Goal: Task Accomplishment & Management: Manage account settings

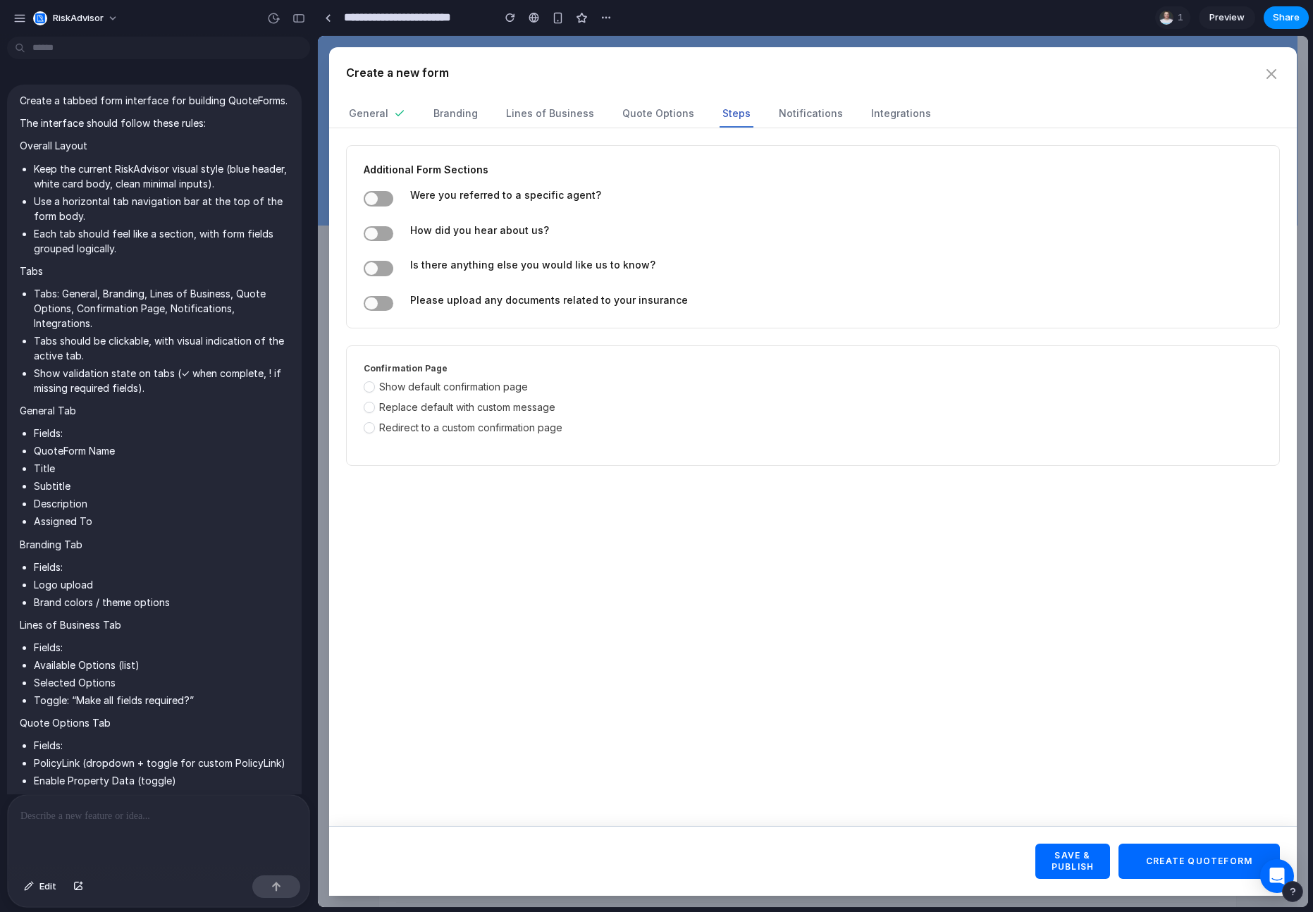
scroll to position [4093, 0]
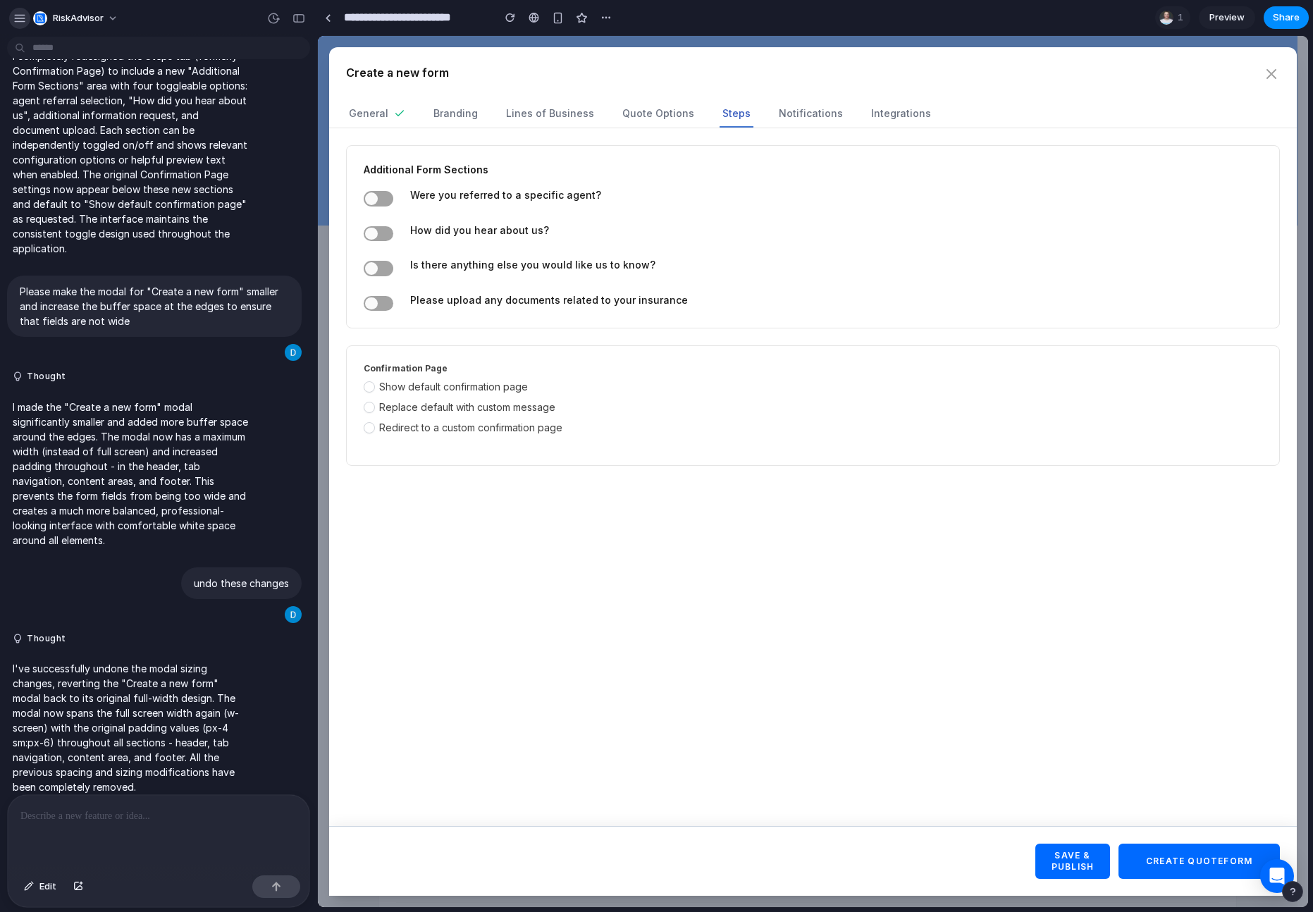
click at [12, 22] on button "button" at bounding box center [19, 18] width 21 height 21
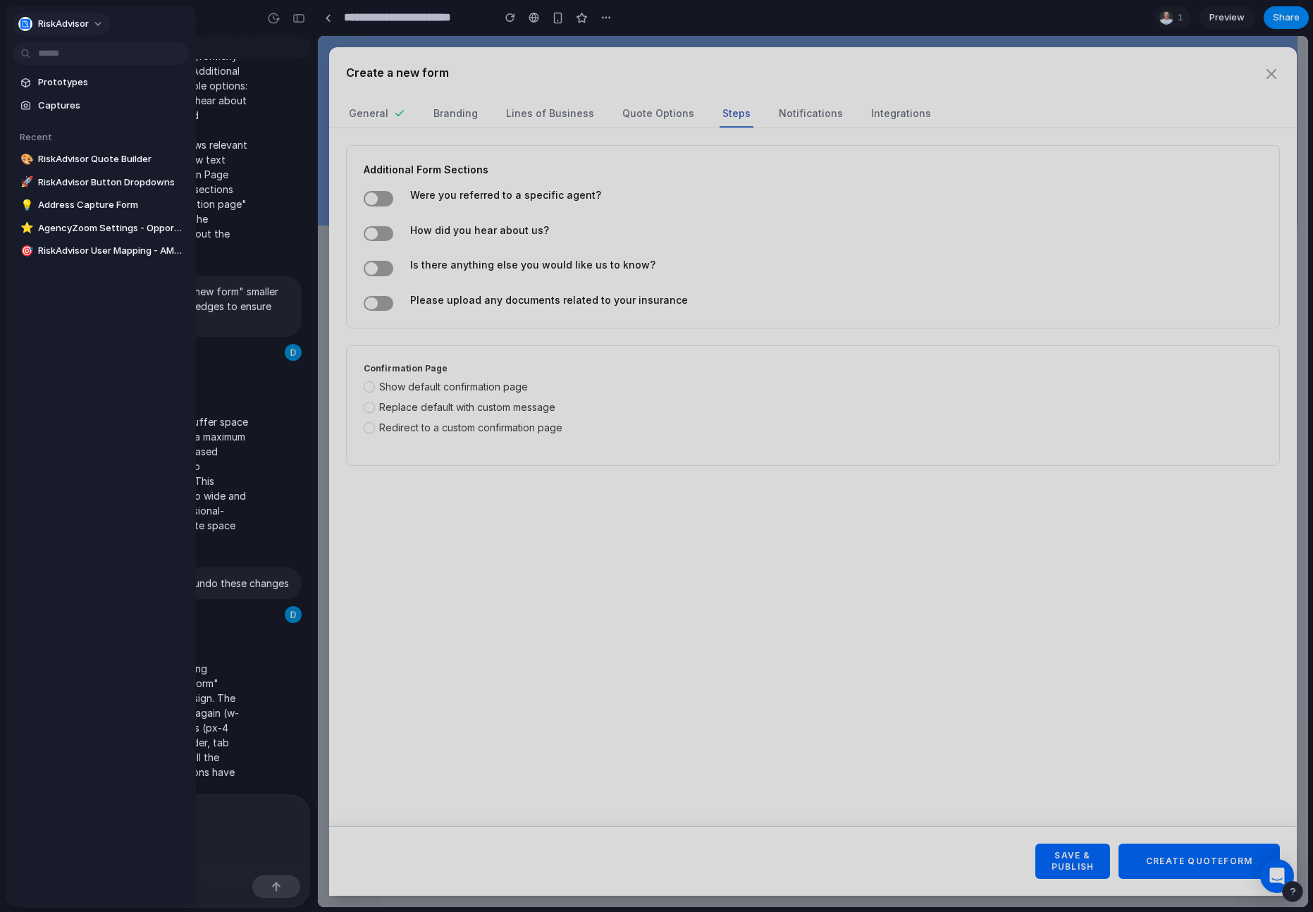
click at [71, 29] on span "RiskAdvisor" at bounding box center [63, 24] width 51 height 14
click at [69, 58] on span "Settings" at bounding box center [57, 56] width 39 height 14
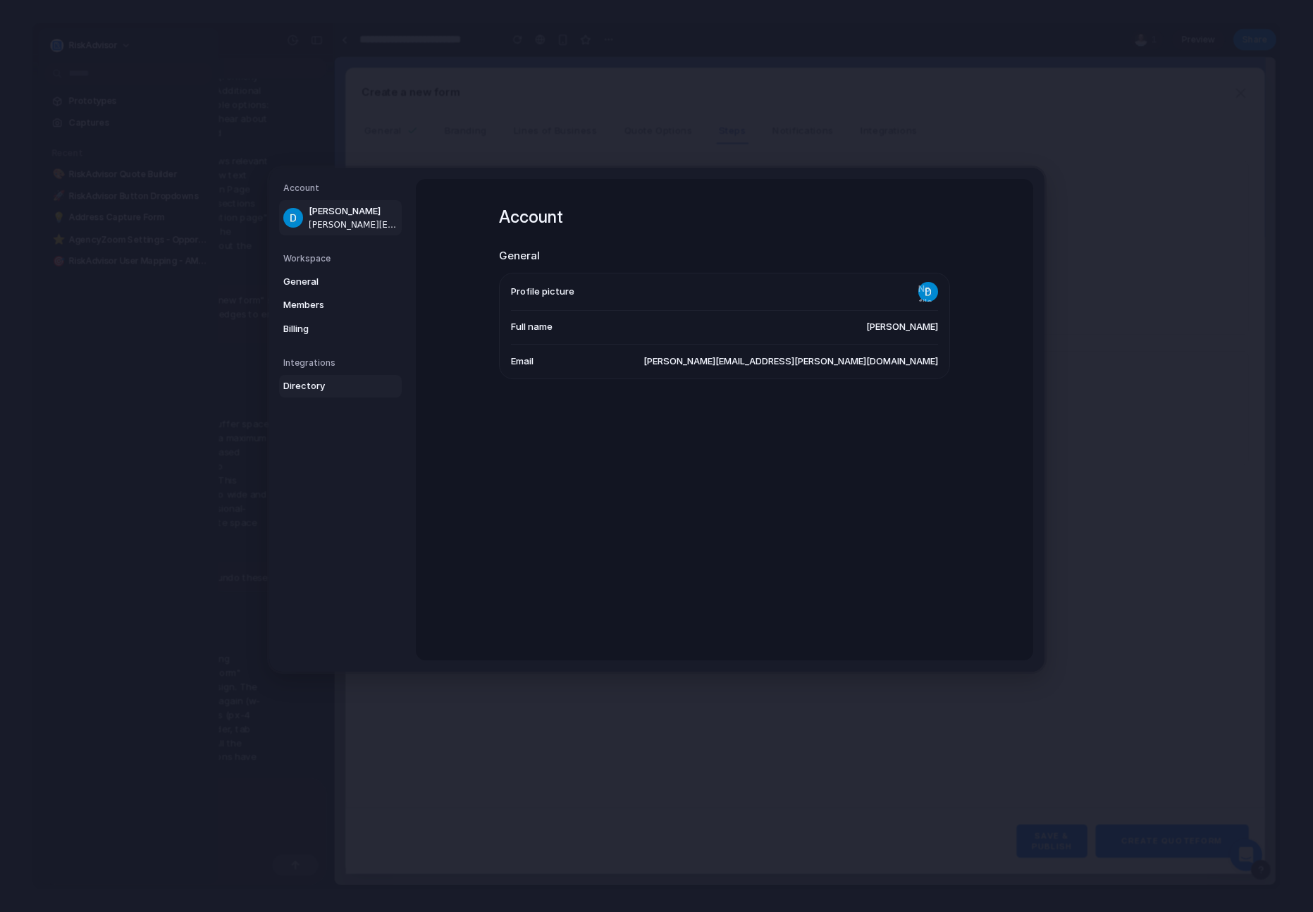
click at [288, 385] on span "Directory" at bounding box center [328, 386] width 90 height 14
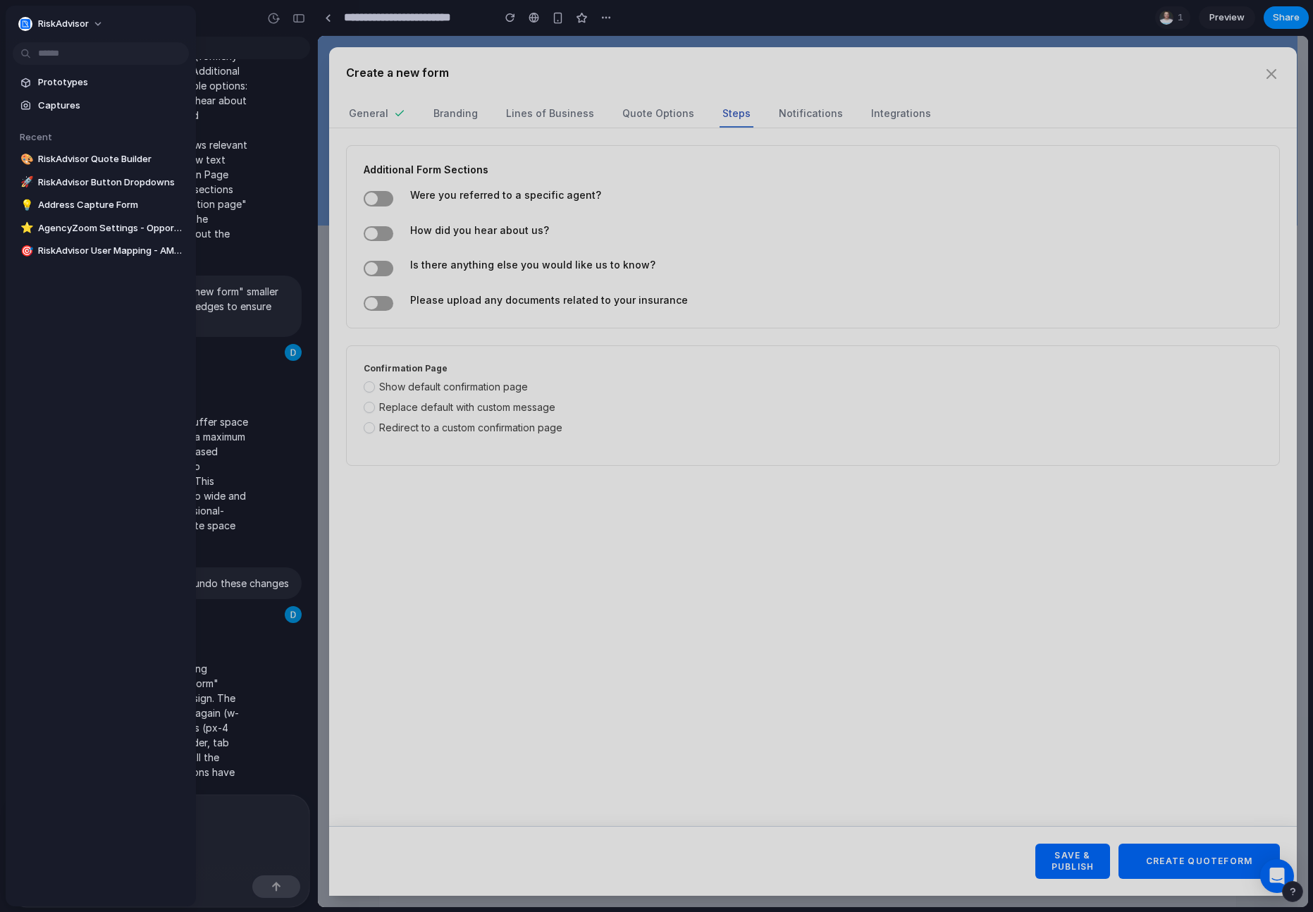
drag, startPoint x: 431, startPoint y: 389, endPoint x: 441, endPoint y: 391, distance: 10.1
click at [432, 389] on span "Show default confirmation page" at bounding box center [453, 387] width 149 height 14
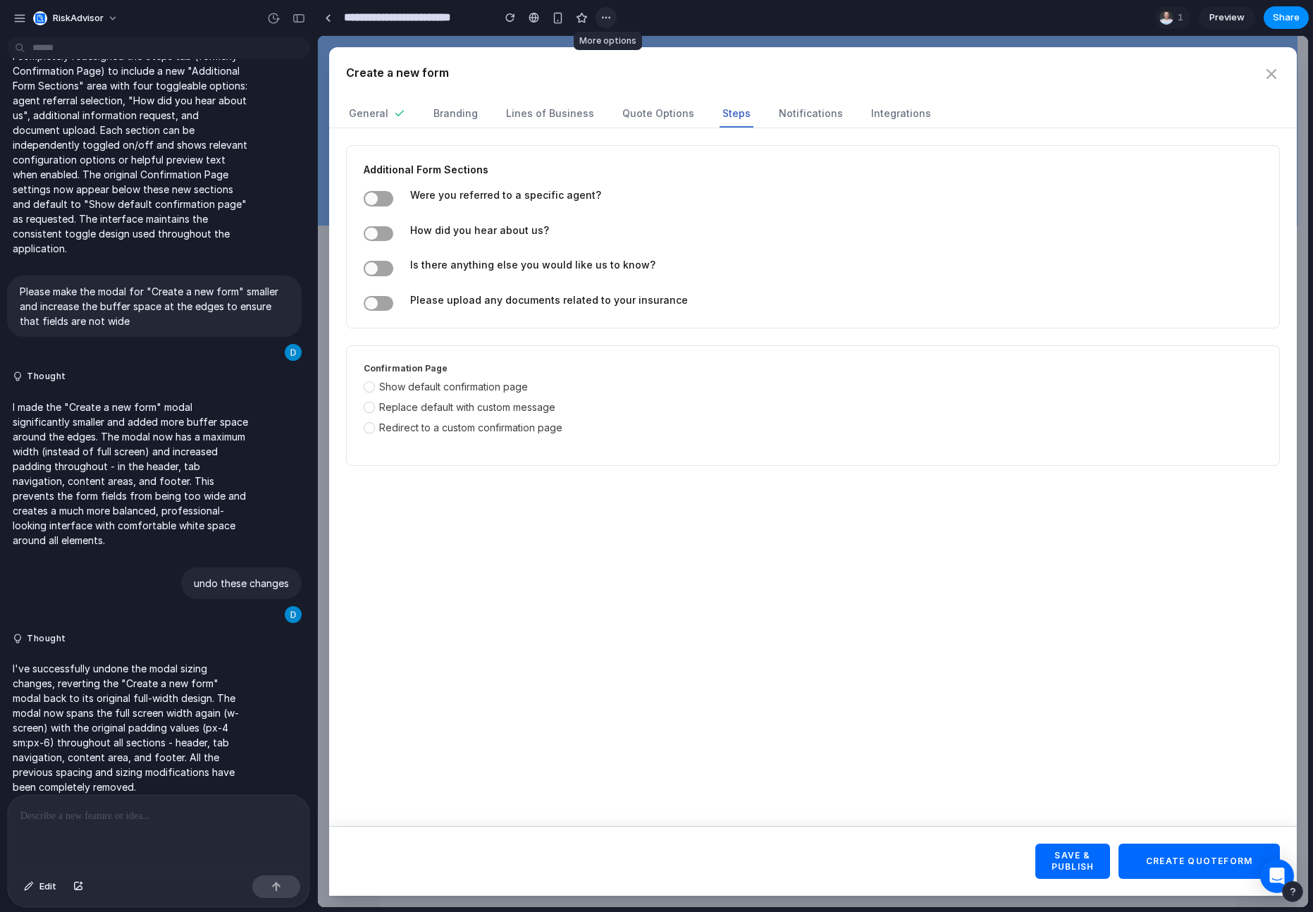
click at [606, 18] on div "button" at bounding box center [605, 17] width 11 height 11
click at [581, 20] on div "Duplicate Delete" at bounding box center [656, 456] width 1313 height 912
click at [296, 17] on div "button" at bounding box center [298, 18] width 13 height 10
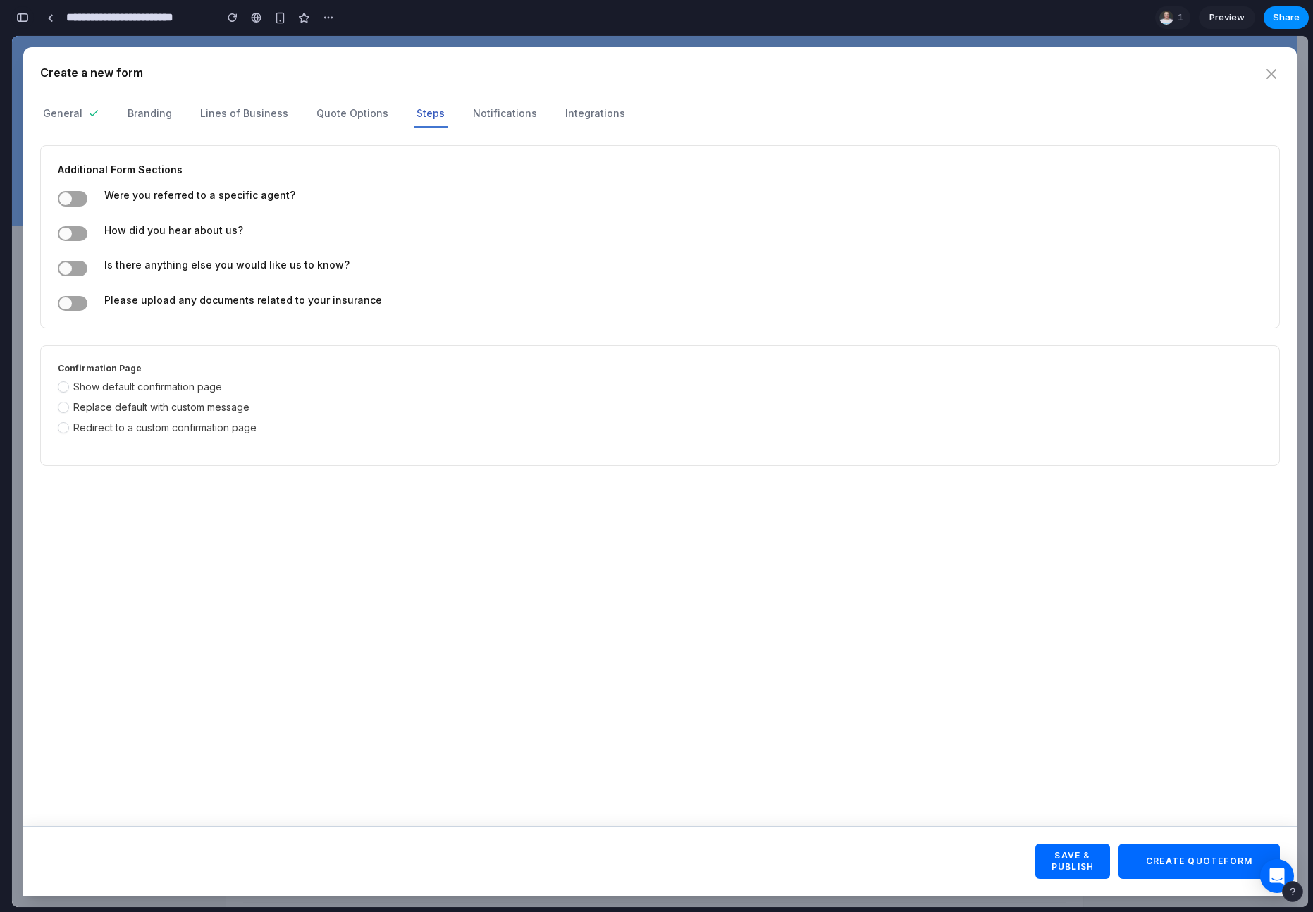
click at [24, 17] on div "button" at bounding box center [22, 18] width 13 height 10
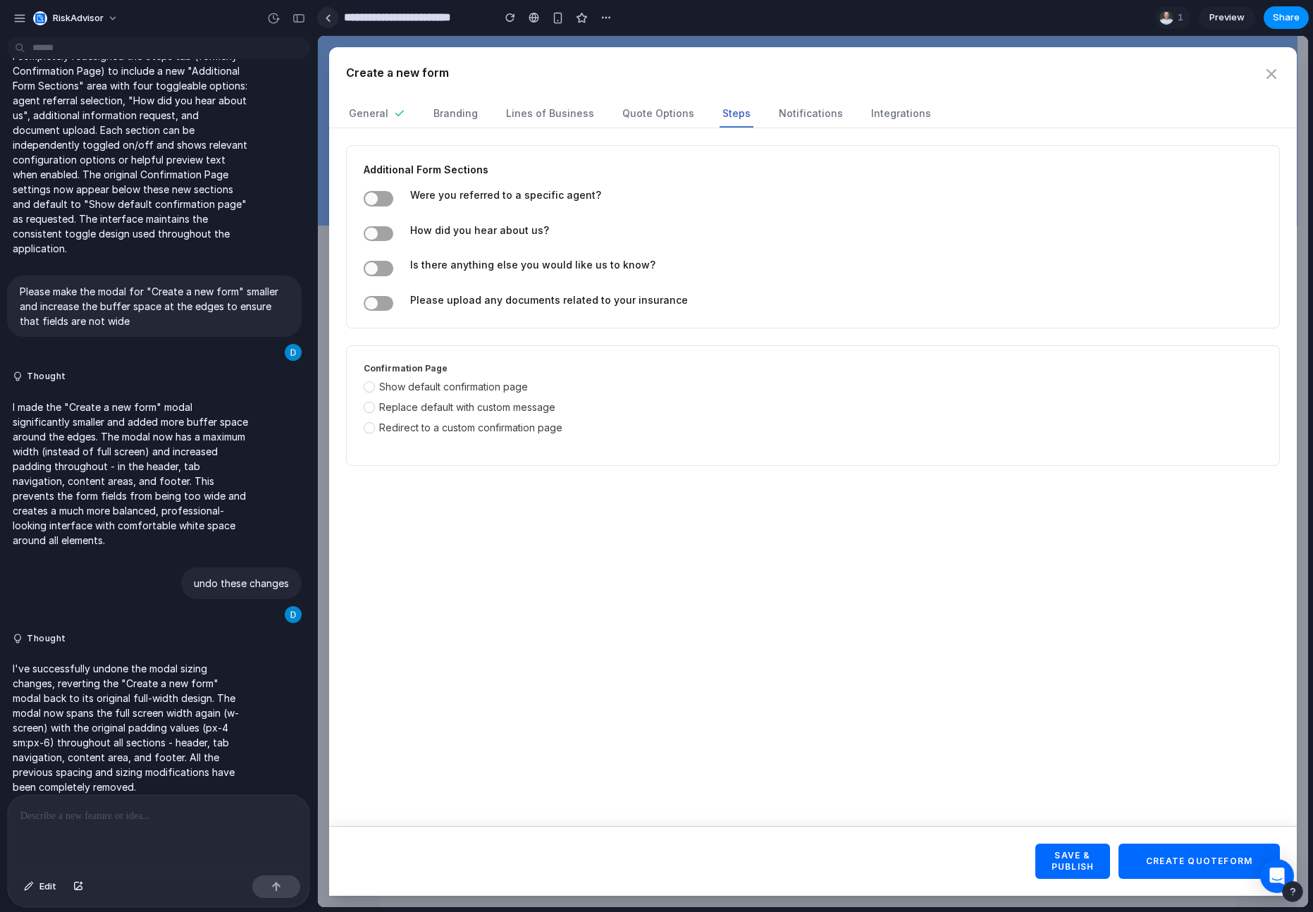
click at [330, 18] on div at bounding box center [328, 18] width 6 height 8
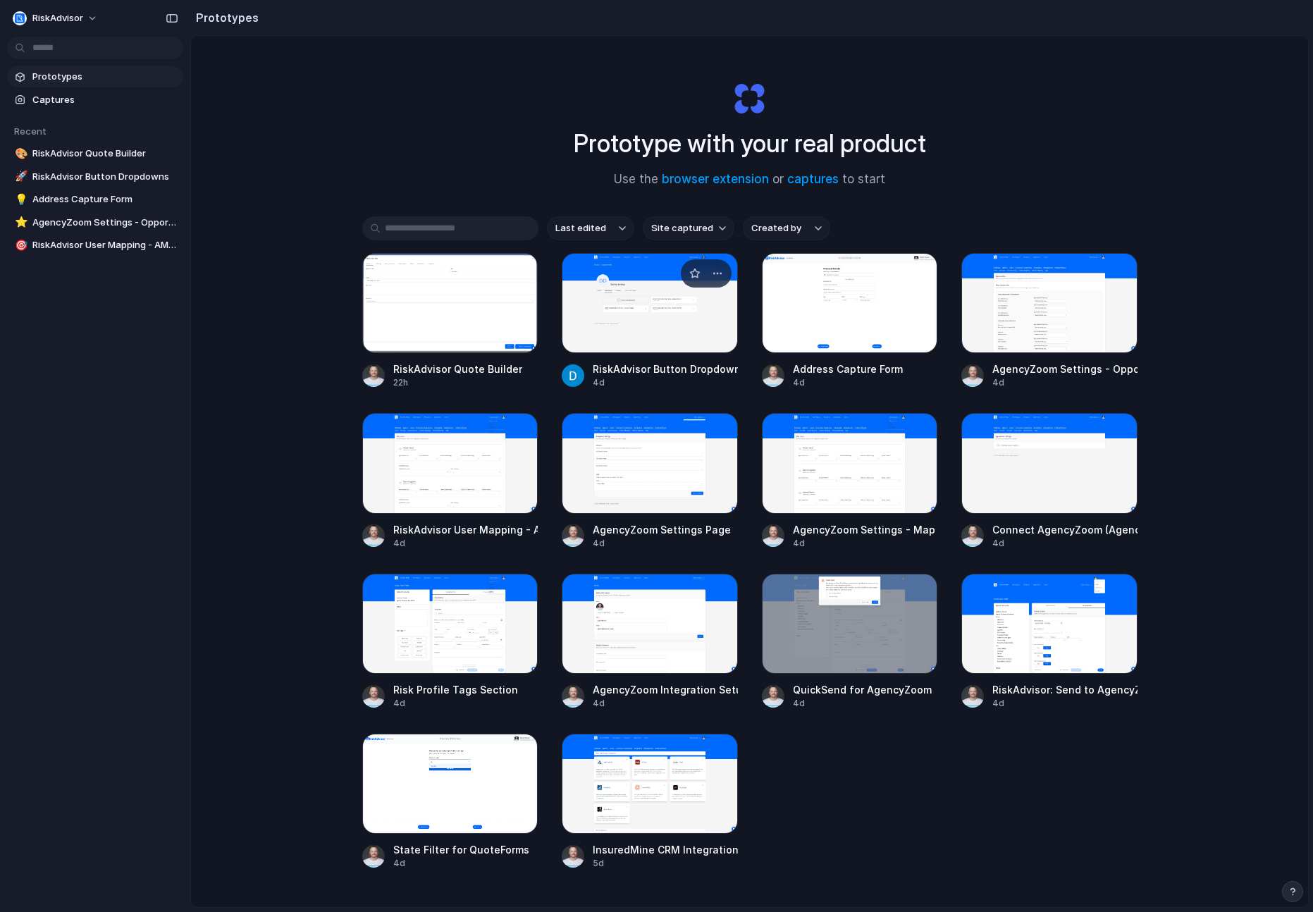
click at [674, 319] on div at bounding box center [650, 303] width 176 height 100
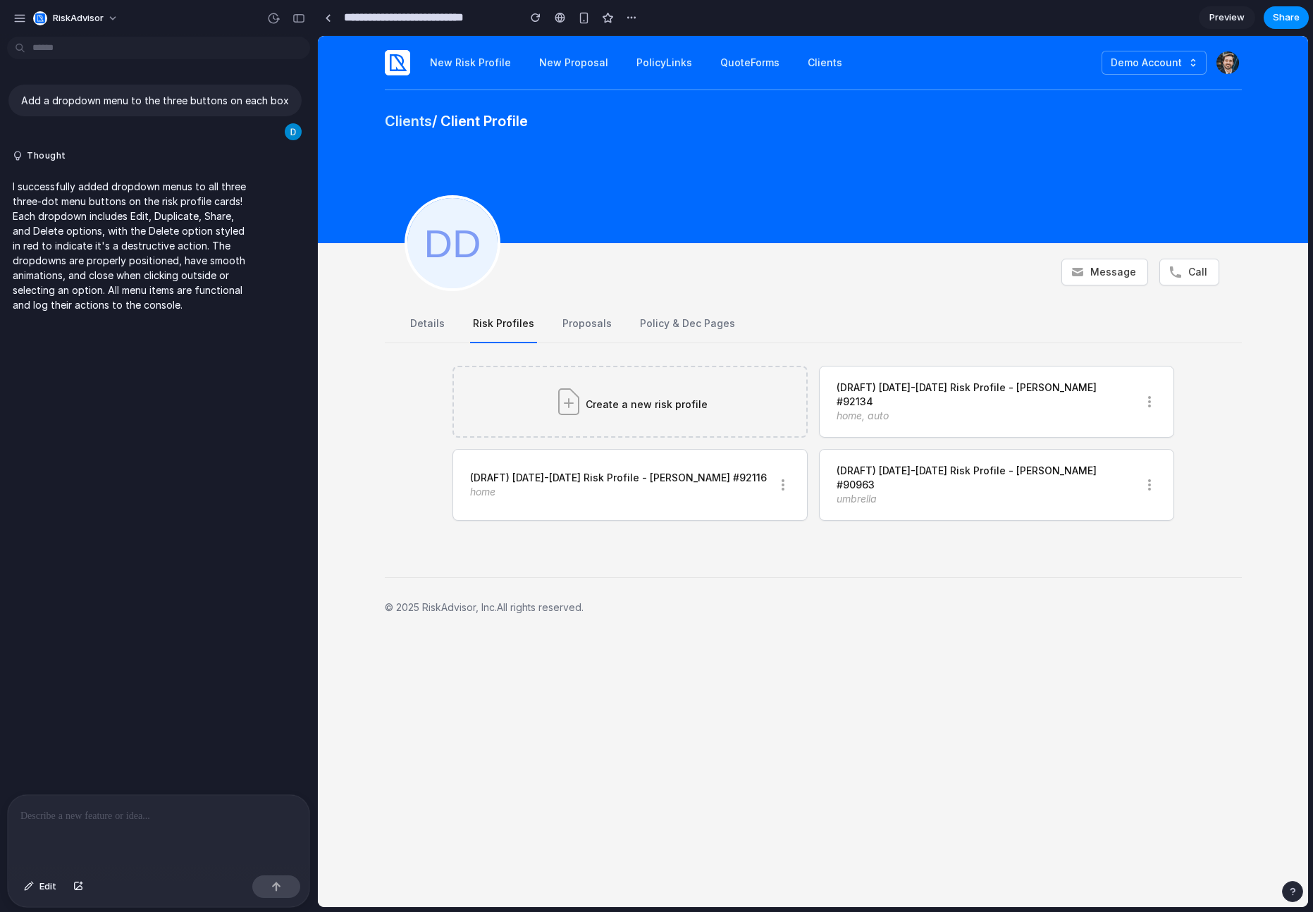
click at [1216, 16] on span "Preview" at bounding box center [1226, 18] width 35 height 14
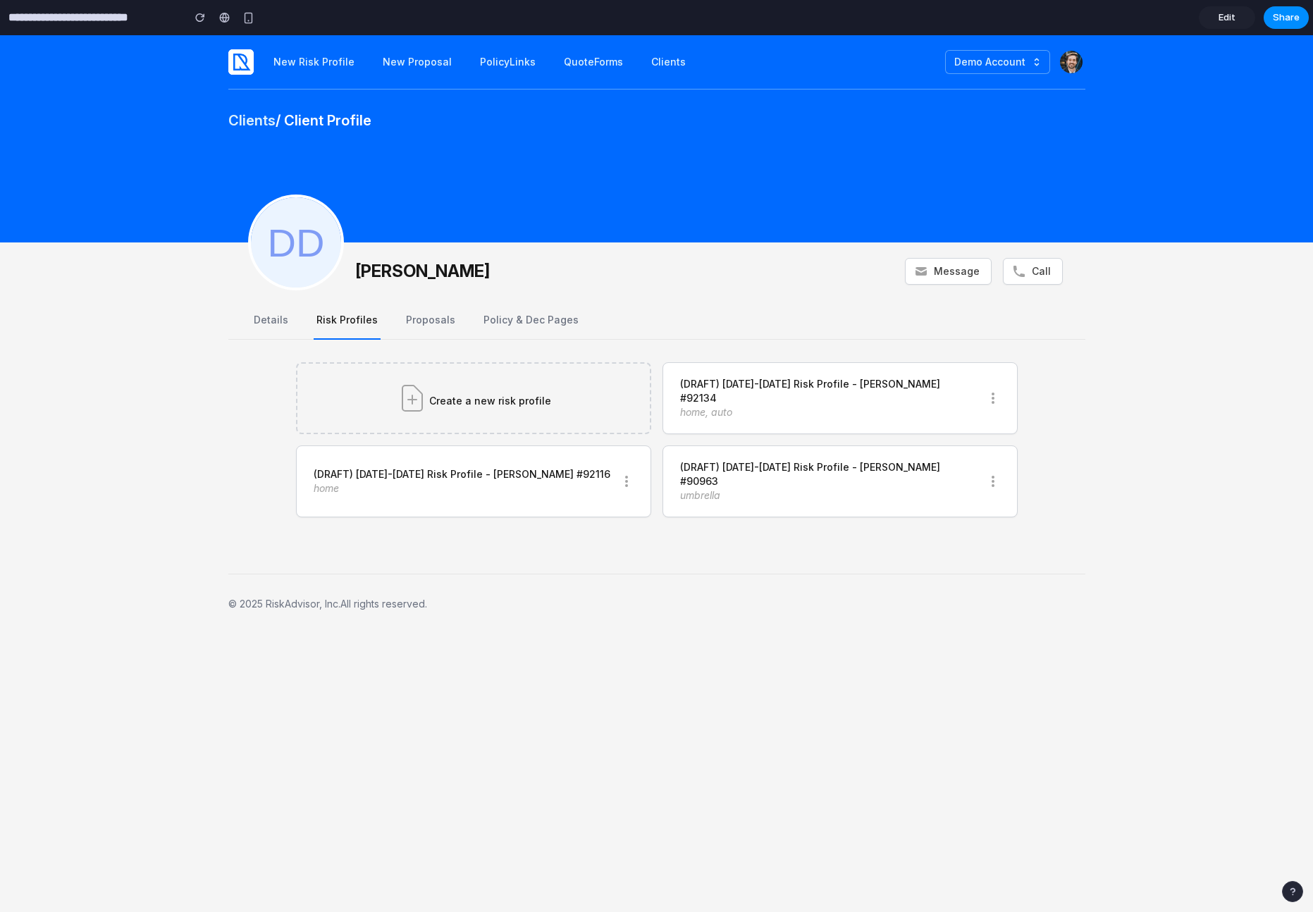
click at [1229, 20] on span "Edit" at bounding box center [1226, 18] width 17 height 14
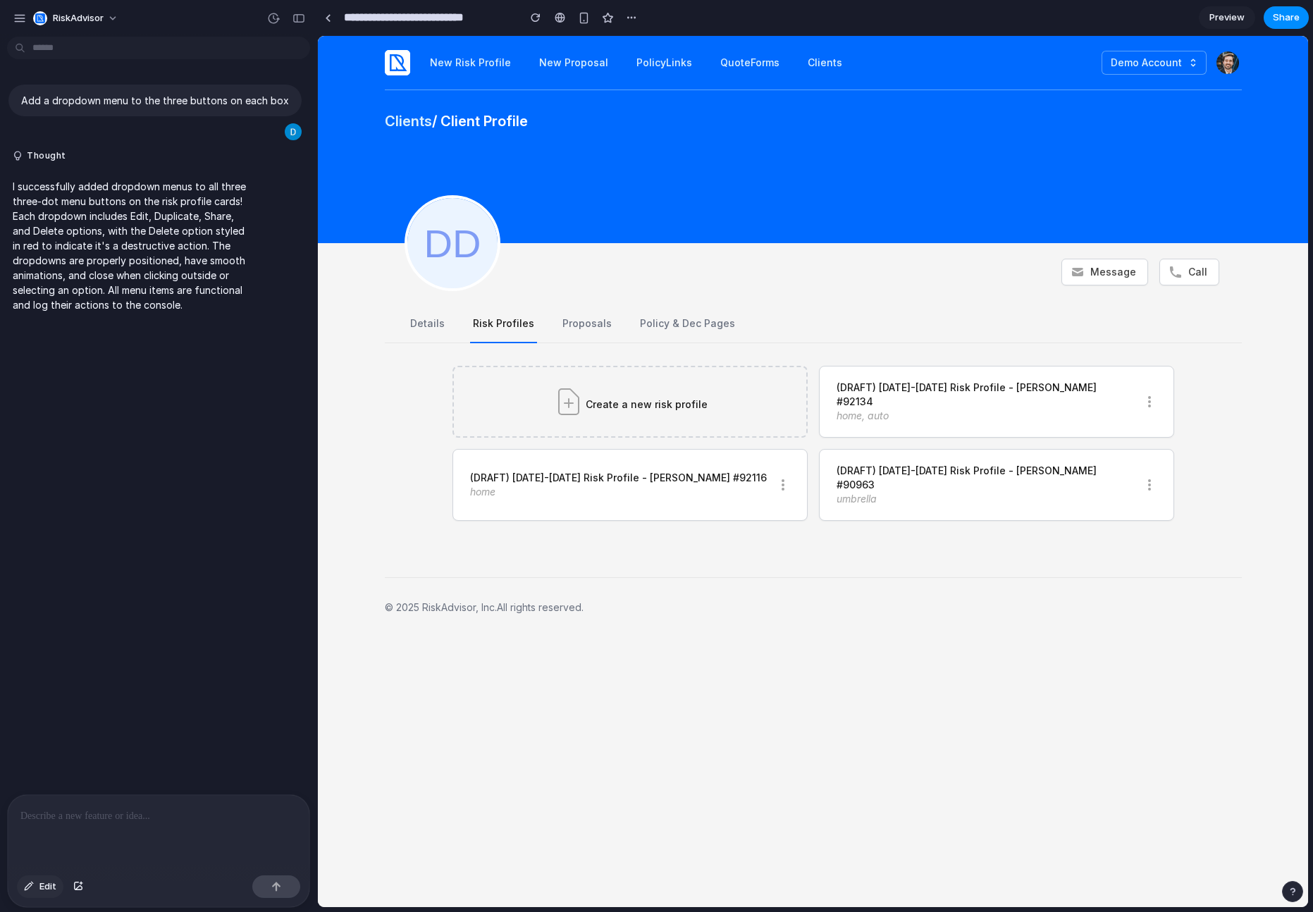
click at [35, 883] on button "Edit" at bounding box center [40, 886] width 47 height 23
click at [46, 887] on span "Edit" at bounding box center [47, 886] width 17 height 14
click at [277, 20] on div "button" at bounding box center [273, 18] width 13 height 13
click at [276, 20] on div "Version 2 Current Version 1 [DATE] Restore" at bounding box center [656, 456] width 1313 height 912
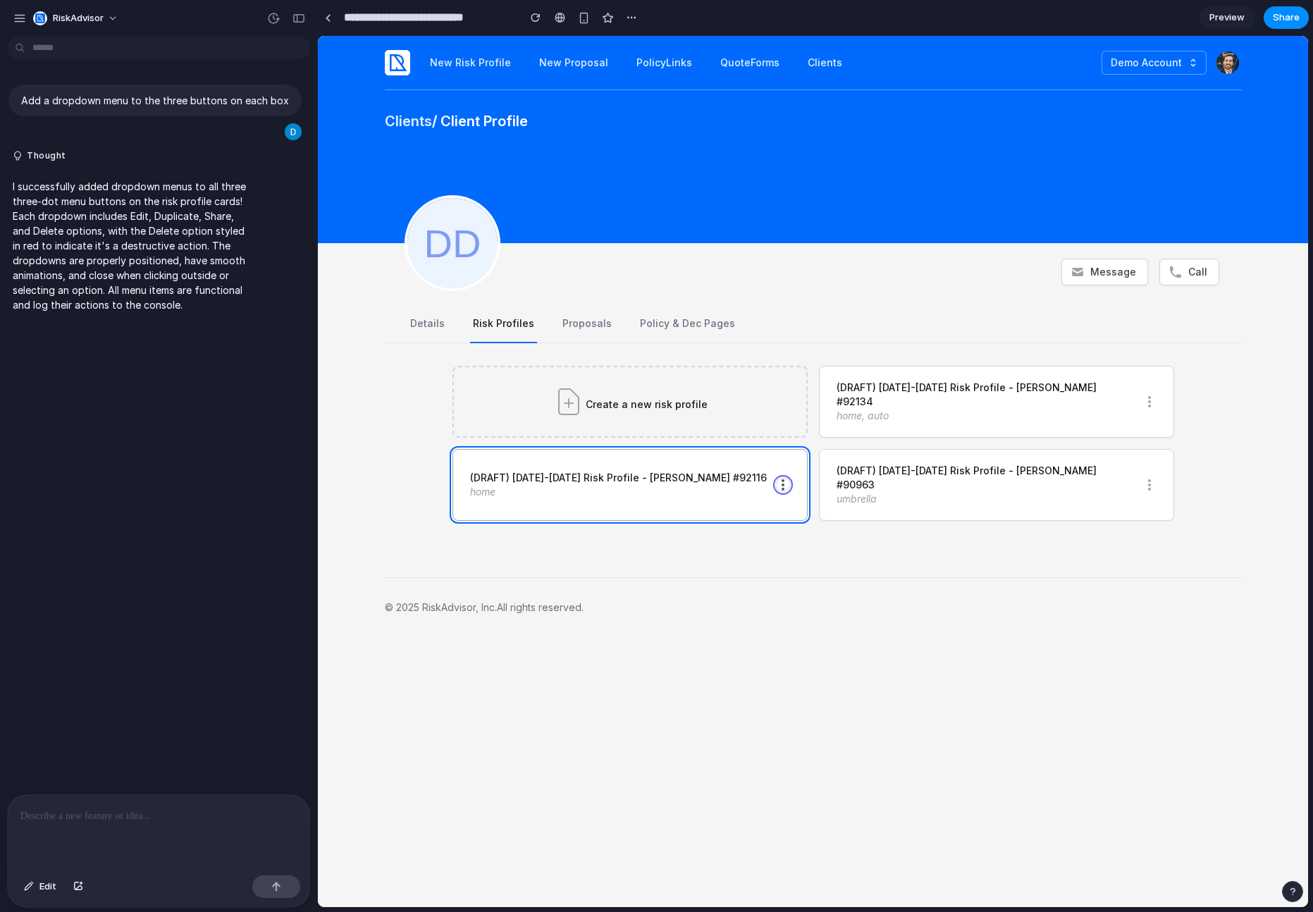
click at [776, 478] on icon "button" at bounding box center [783, 485] width 14 height 14
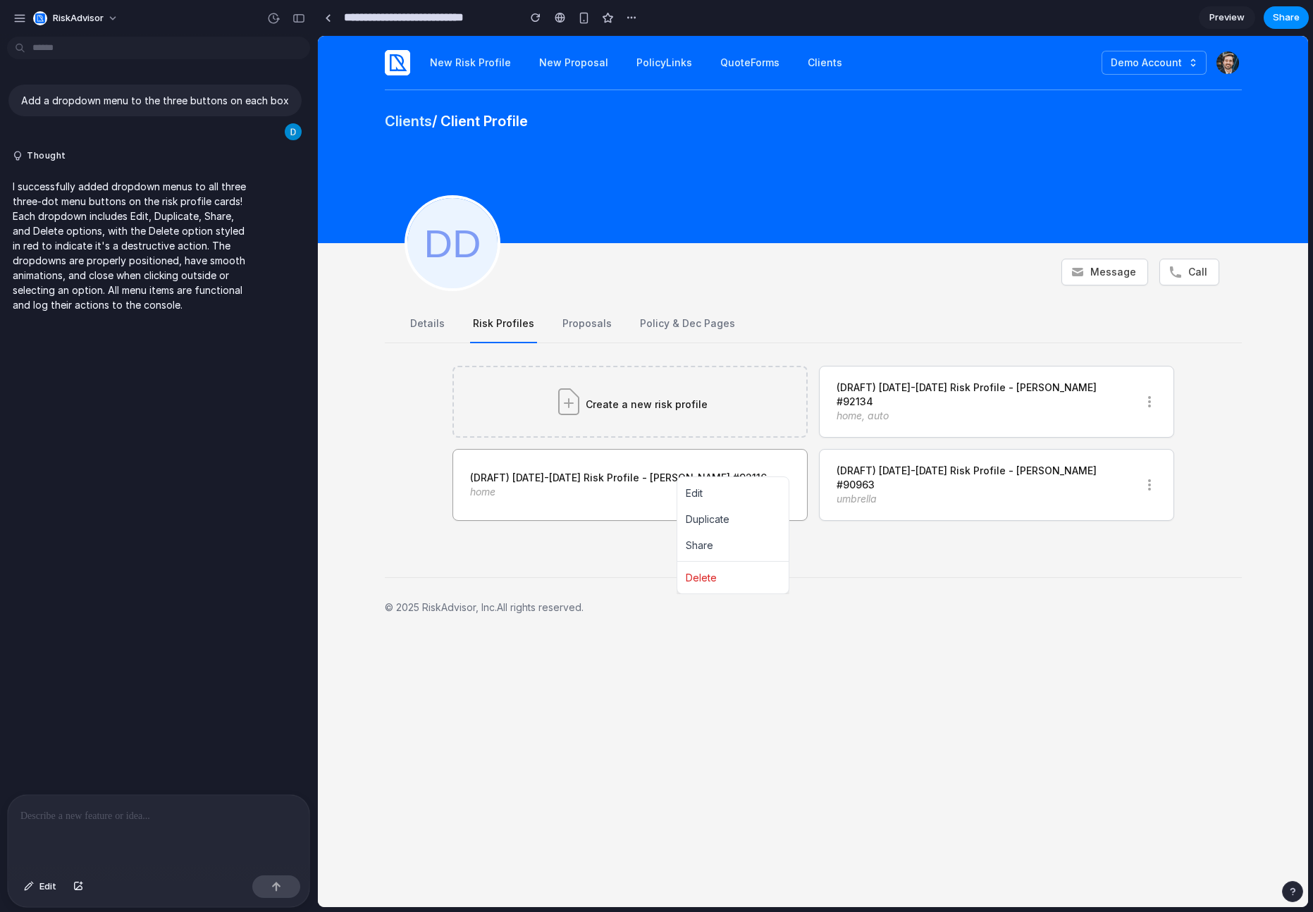
drag, startPoint x: 779, startPoint y: 466, endPoint x: 787, endPoint y: 466, distance: 8.5
click at [780, 466] on div "Edit Duplicate Share Delete" at bounding box center [813, 471] width 990 height 871
drag, startPoint x: 114, startPoint y: 202, endPoint x: 128, endPoint y: 211, distance: 16.8
click at [115, 203] on p "I successfully added dropdown menus to all three three-dot menu buttons on the …" at bounding box center [130, 245] width 235 height 133
